Goal: Navigation & Orientation: Find specific page/section

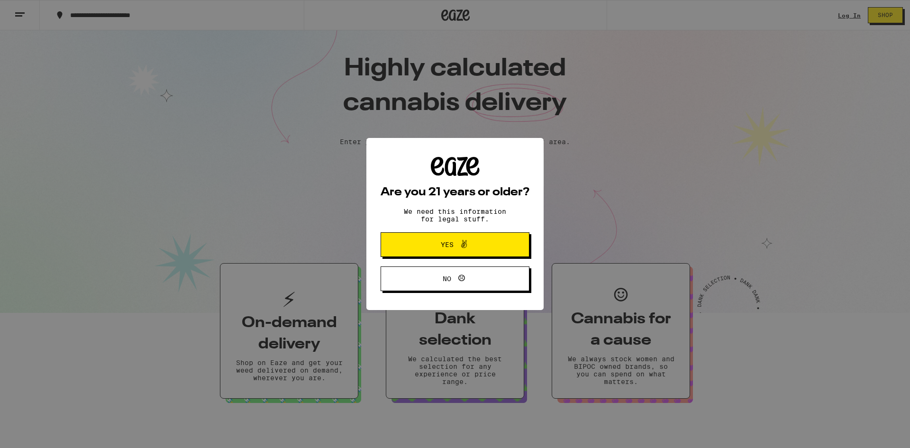
click at [485, 241] on span "Yes" at bounding box center [455, 244] width 72 height 12
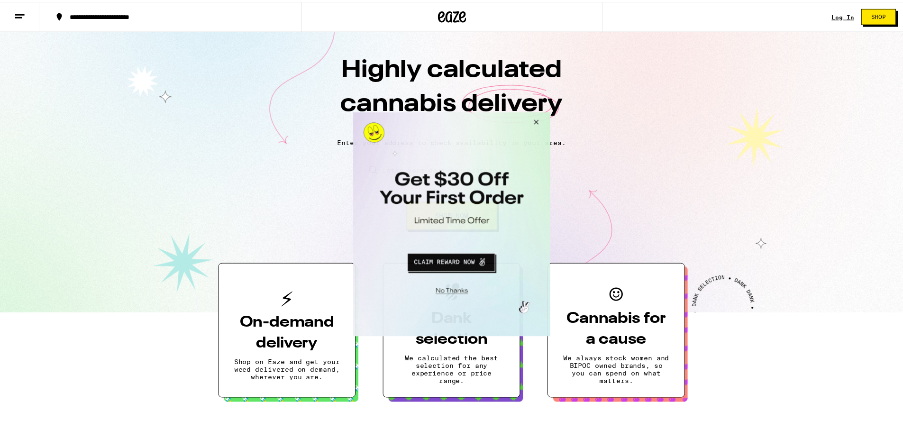
click at [538, 126] on button "Close Modal" at bounding box center [536, 123] width 26 height 23
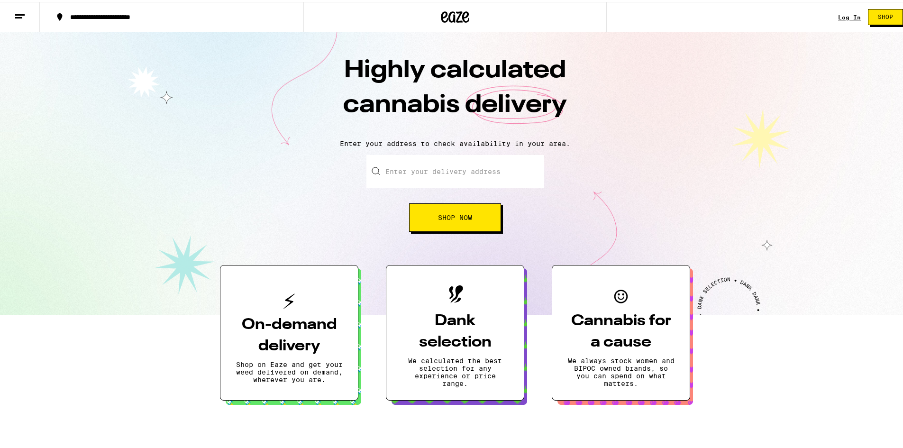
click at [25, 13] on icon at bounding box center [19, 14] width 11 height 11
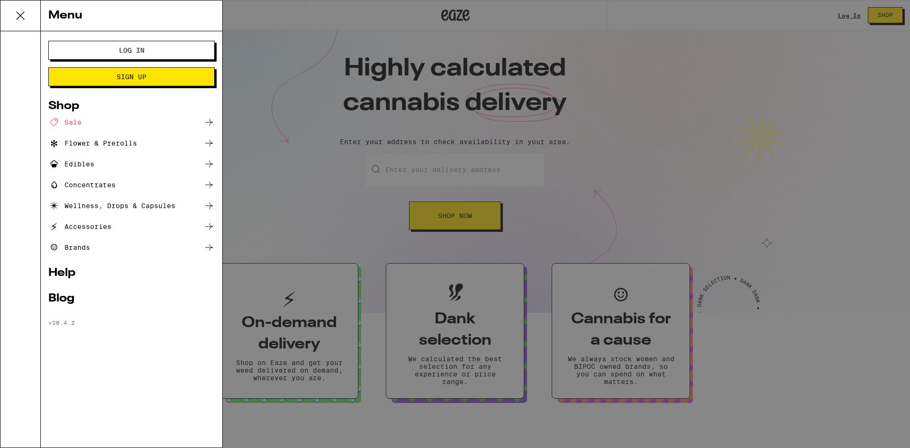
click at [256, 161] on div "Menu Log In Sign Up Shop Sale Flower & Prerolls Edibles Concentrates Wellness, …" at bounding box center [455, 224] width 910 height 448
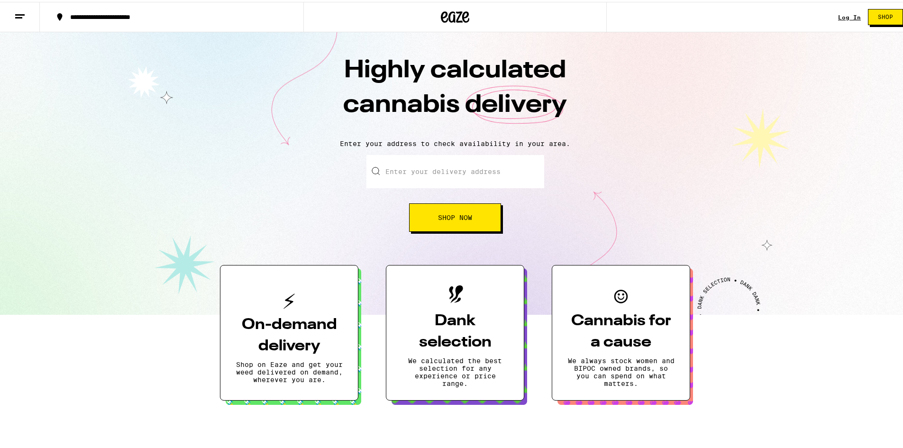
click at [17, 17] on icon at bounding box center [19, 14] width 11 height 11
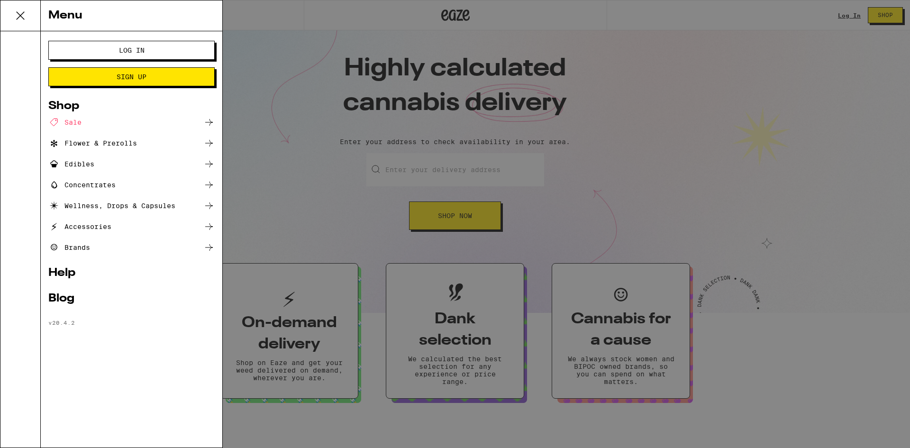
click at [249, 81] on div "Menu Log In Sign Up Shop Sale Flower & Prerolls Edibles Concentrates Wellness, …" at bounding box center [455, 224] width 910 height 448
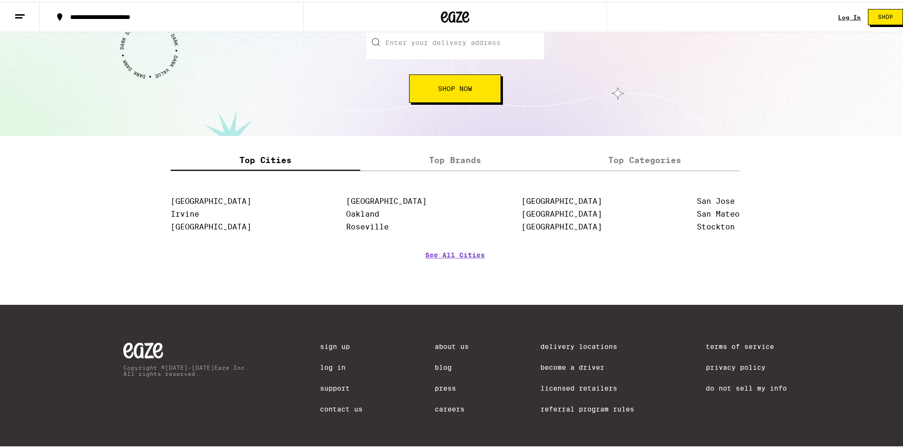
scroll to position [1126, 0]
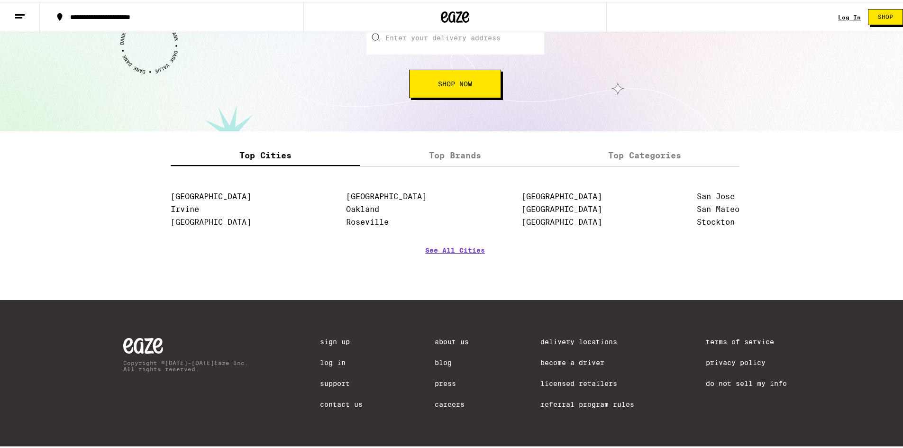
click at [437, 336] on link "About Us" at bounding box center [451, 340] width 34 height 8
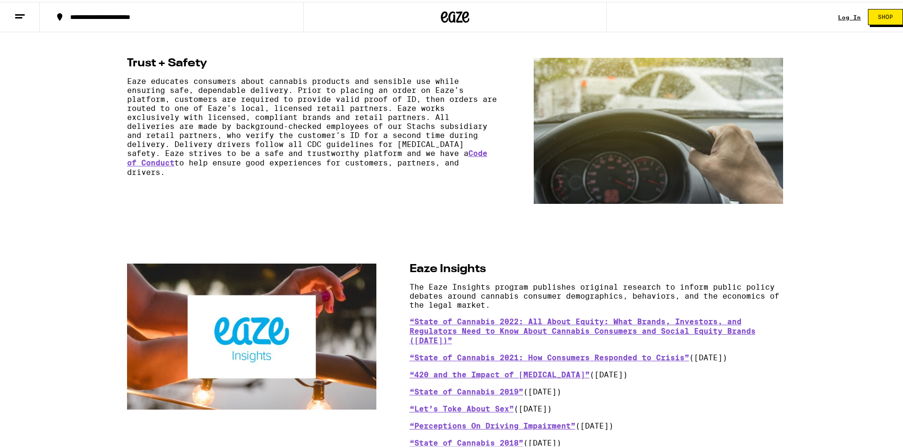
scroll to position [711, 0]
